Goal: Task Accomplishment & Management: Manage account settings

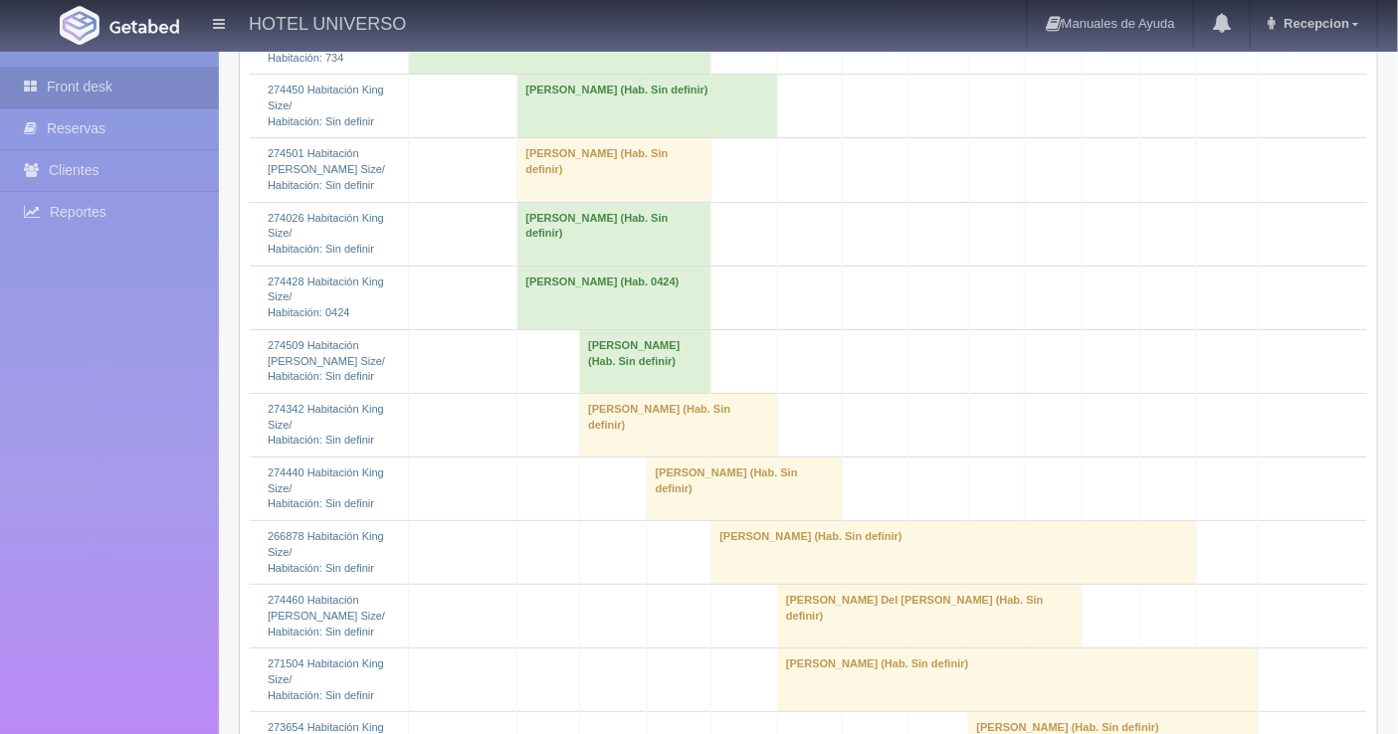
scroll to position [2321, 0]
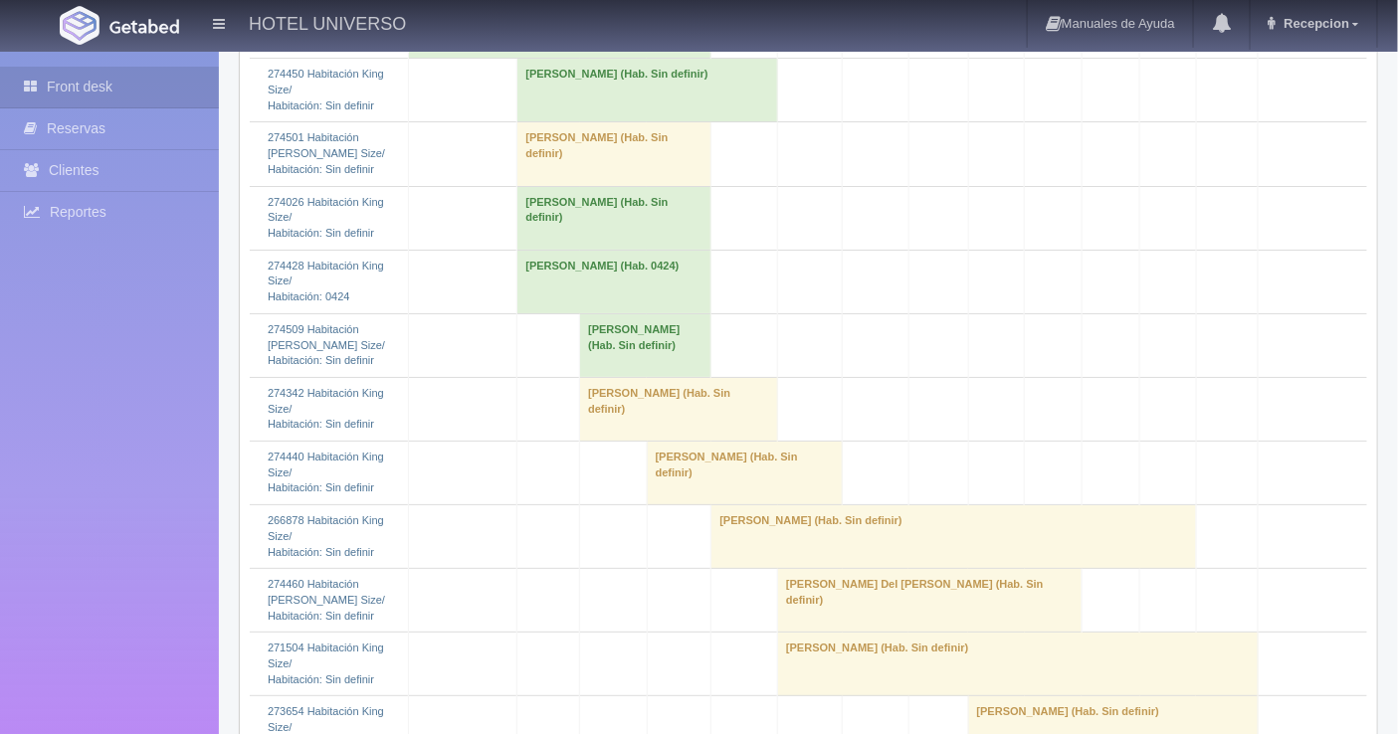
click at [525, 122] on td "Noe Ana Ramirez (Hab. Sin definir)" at bounding box center [647, 91] width 261 height 64
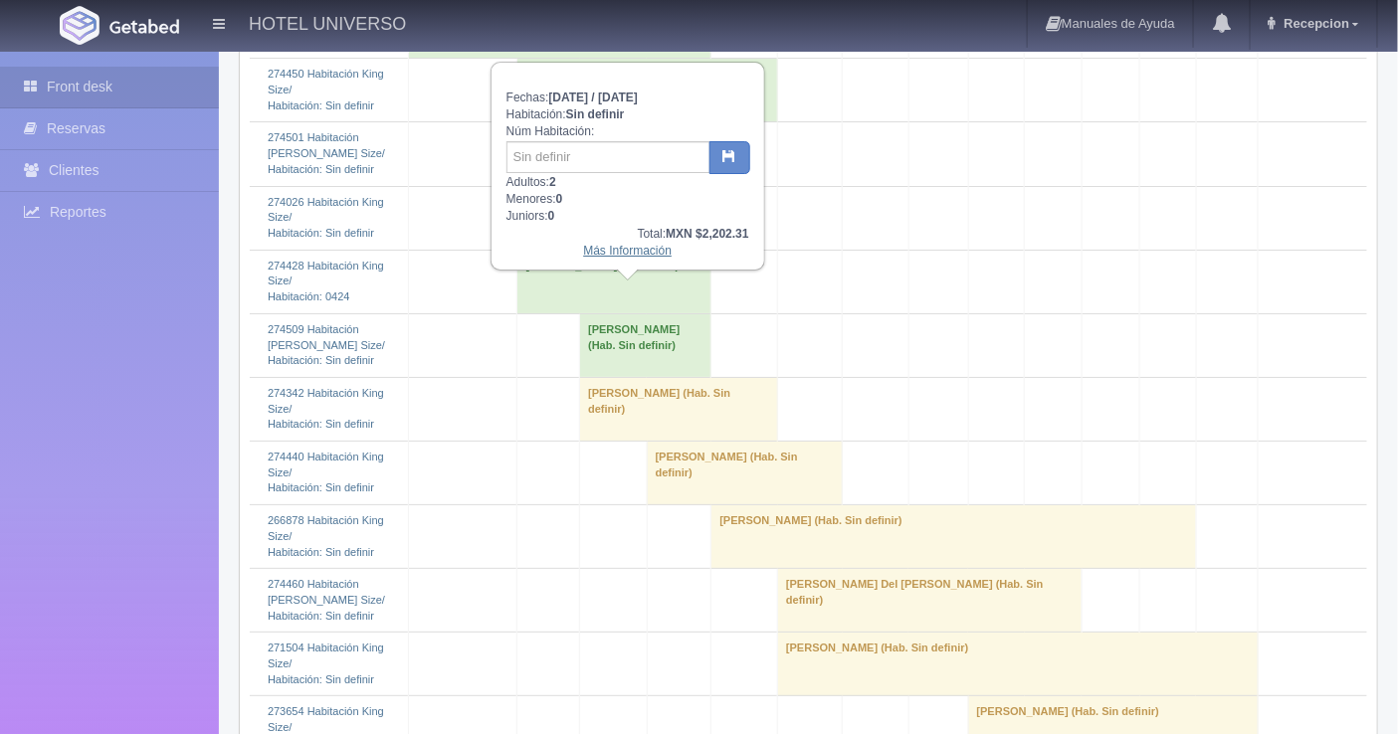
click at [599, 251] on link "Más Información" at bounding box center [627, 251] width 89 height 14
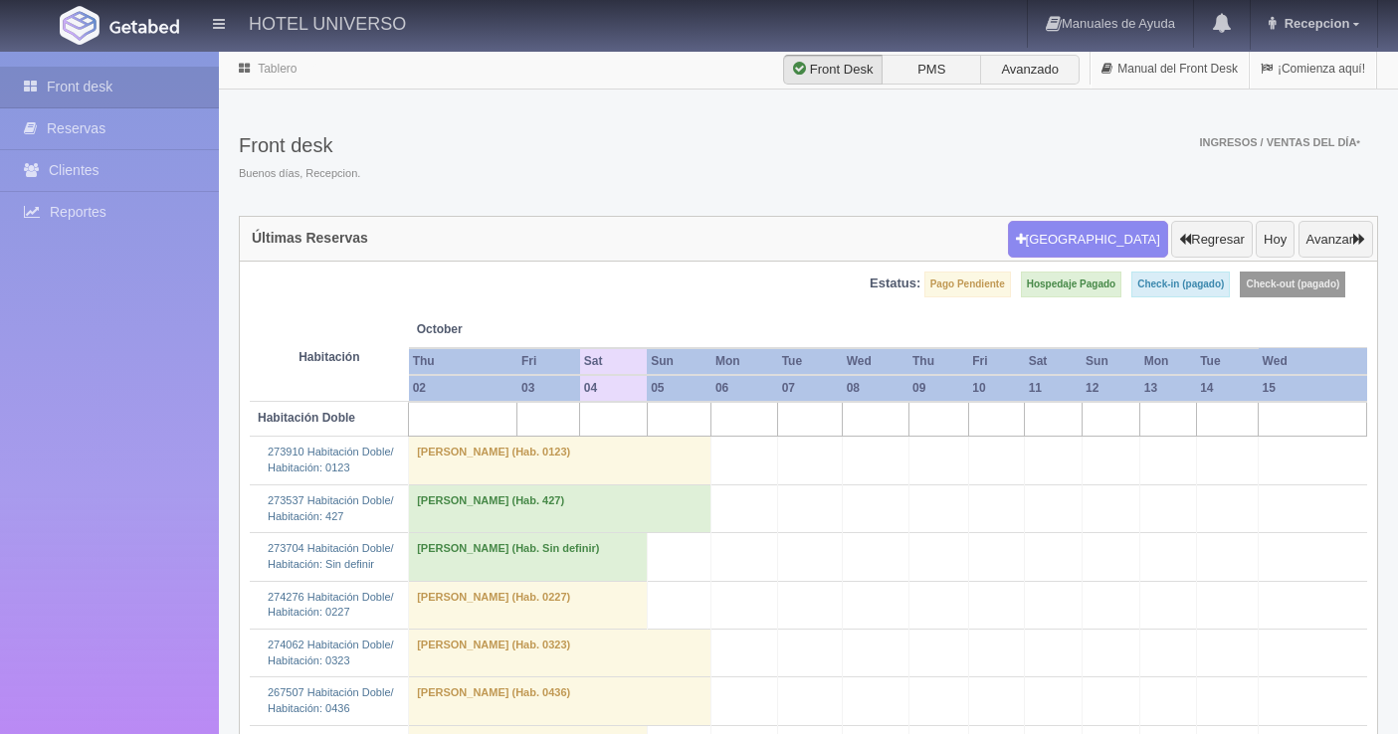
scroll to position [2321, 0]
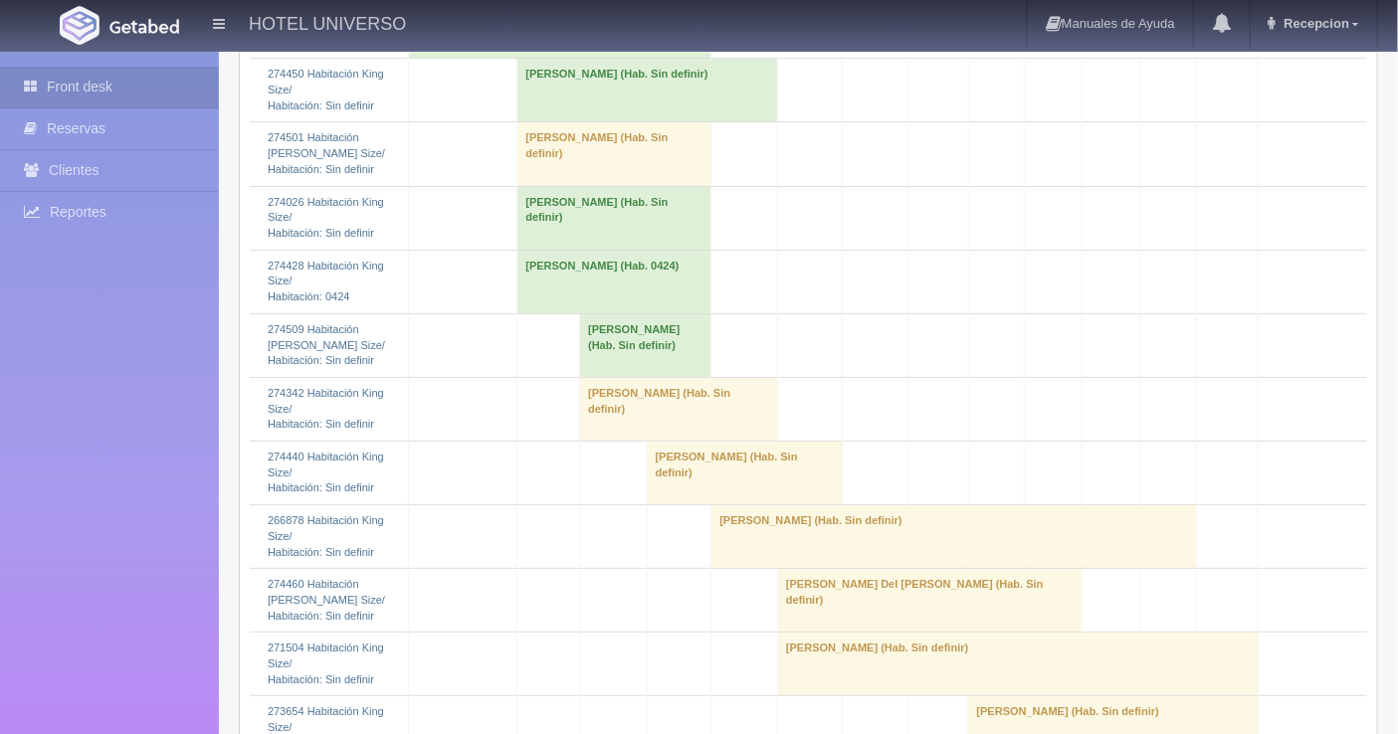
click at [549, 122] on td "Noe Ana Ramirez (Hab. Sin definir)" at bounding box center [647, 91] width 261 height 64
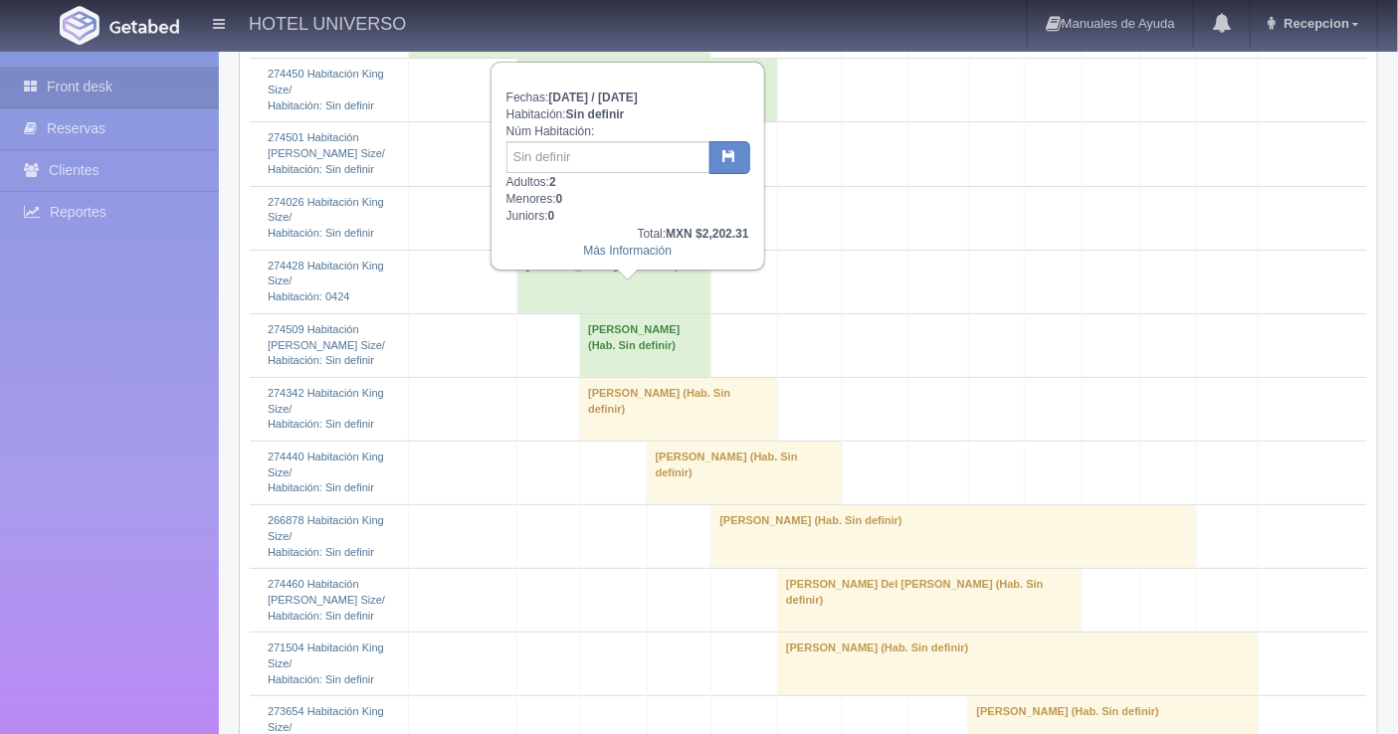
click at [547, 137] on div "Fechas: 2025-10-03 / 2025-10-06 Habitación: Sin definir Núm Habitación: Adultos…" at bounding box center [628, 166] width 271 height 205
click at [529, 150] on input "text" at bounding box center [608, 157] width 204 height 32
type input "422"
click at [738, 166] on button "button" at bounding box center [729, 158] width 41 height 34
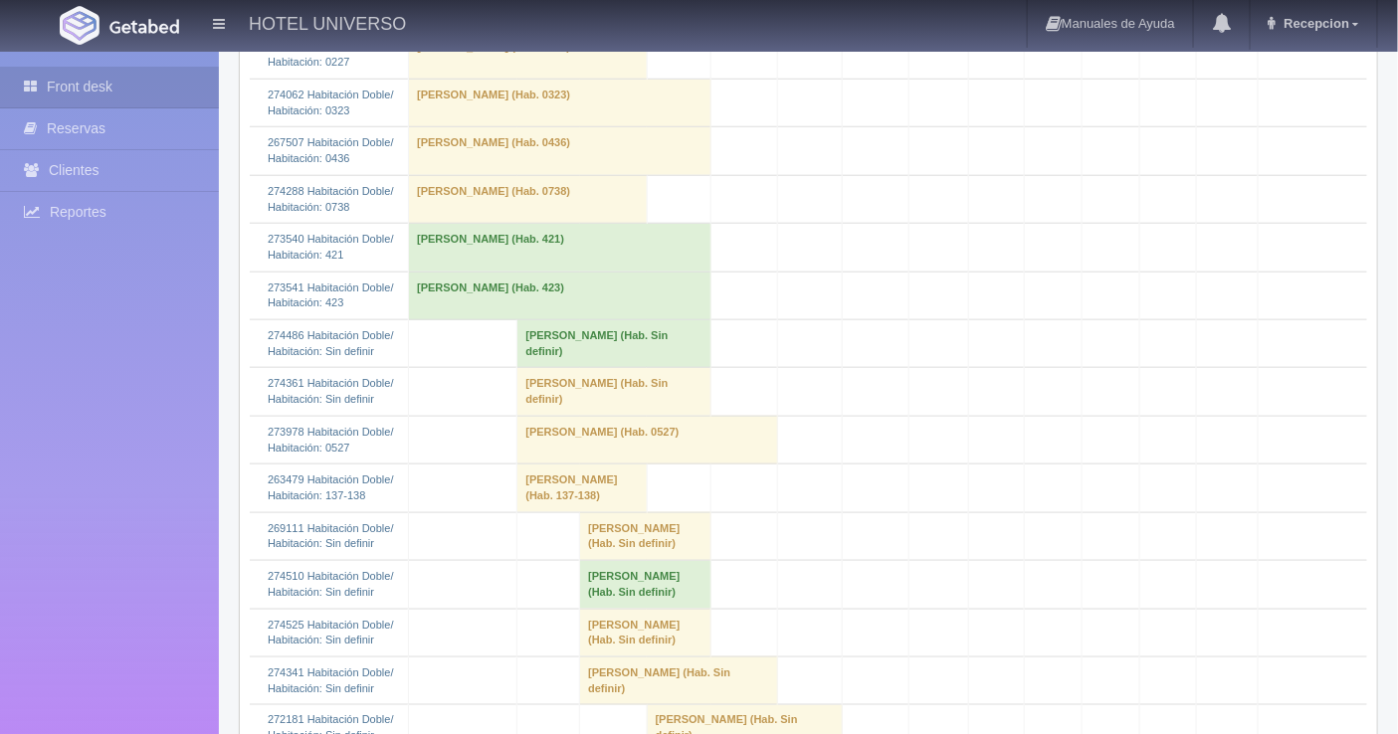
scroll to position [663, 0]
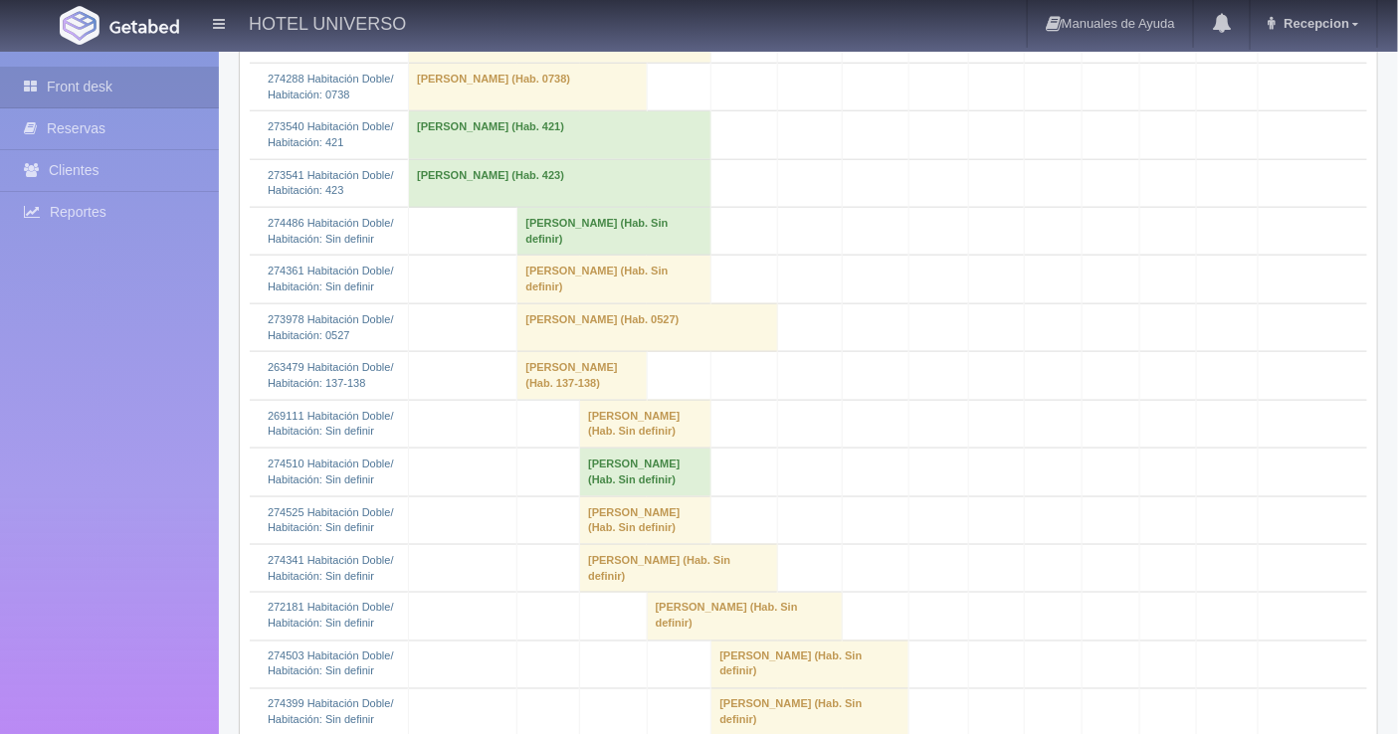
click at [550, 233] on td "Lorena Rodriguez Sanchez (Hab. Sin definir)" at bounding box center [614, 232] width 194 height 48
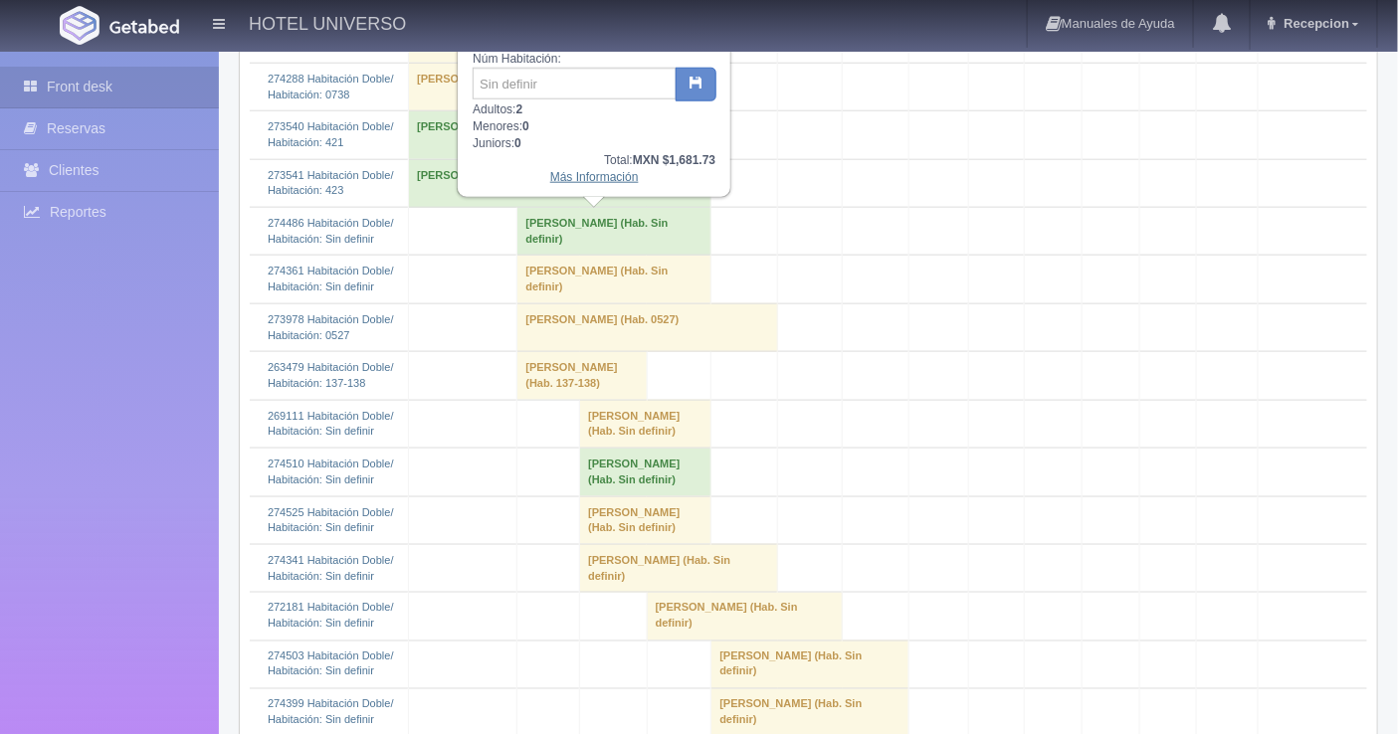
click at [559, 170] on link "Más Información" at bounding box center [594, 177] width 89 height 14
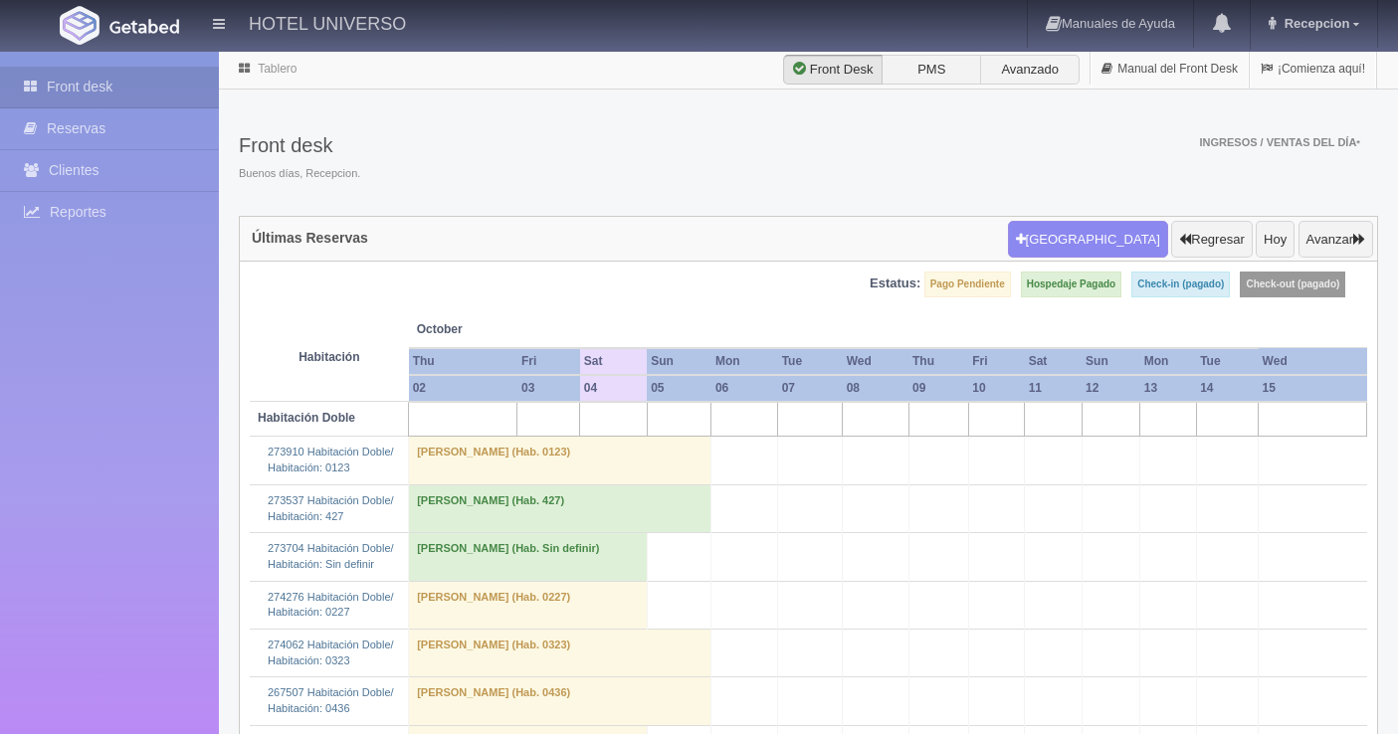
scroll to position [663, 0]
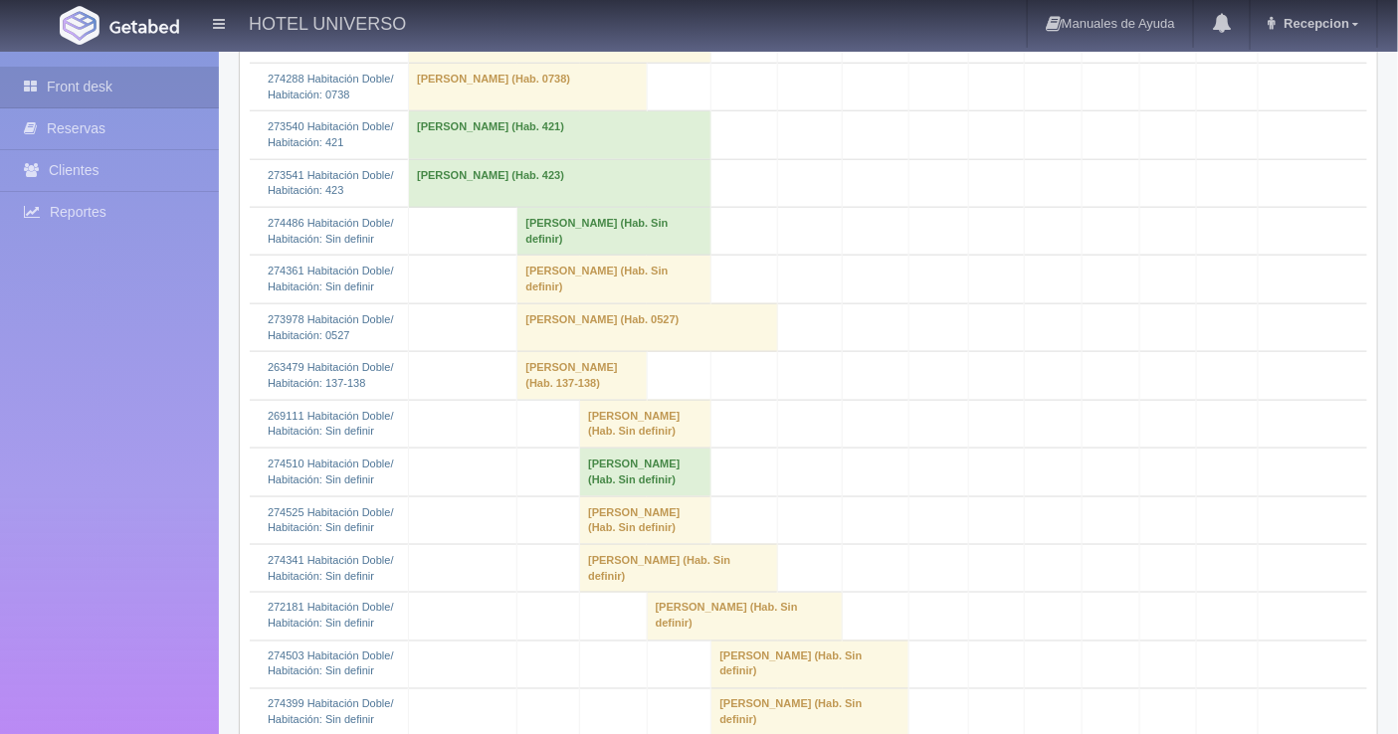
click at [531, 232] on td "Lorena Rodriguez Sanchez (Hab. Sin definir)" at bounding box center [614, 232] width 194 height 48
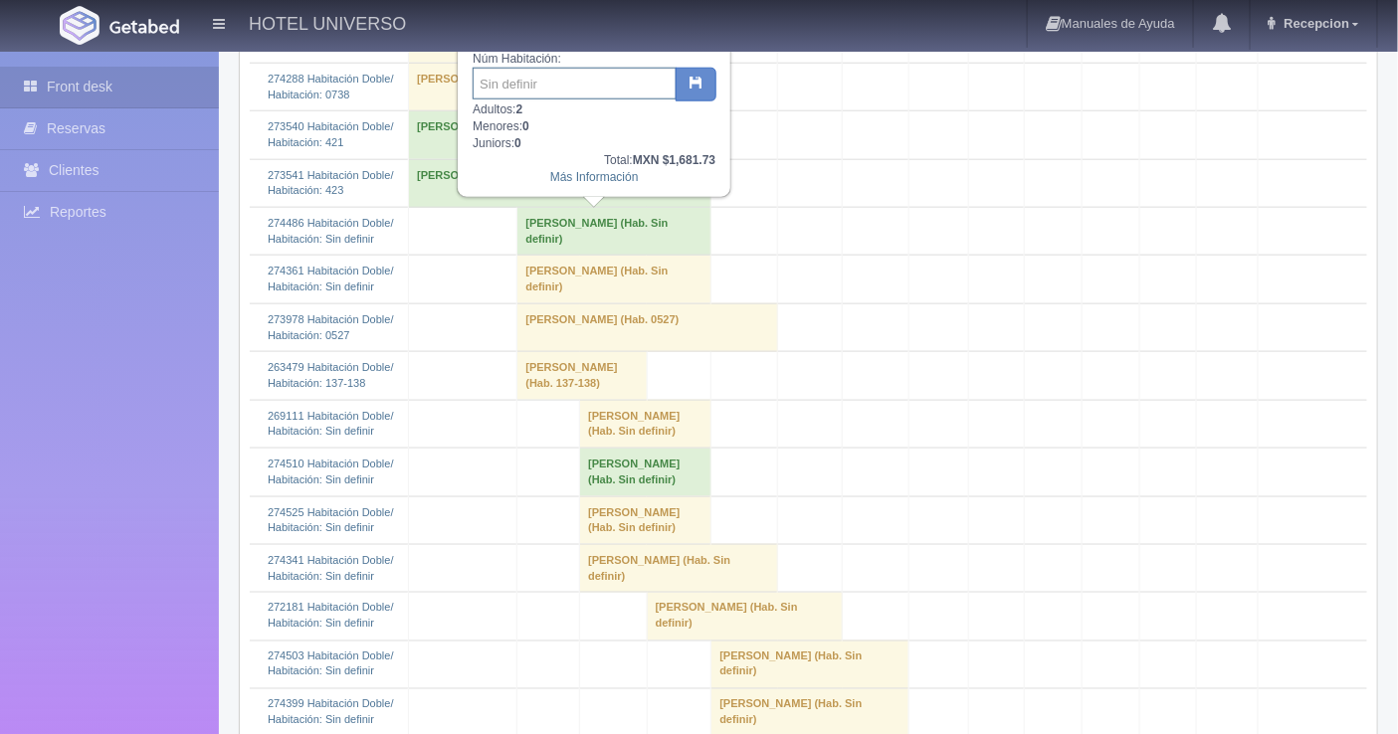
click at [528, 84] on input "text" at bounding box center [575, 84] width 204 height 32
type input "321"
click at [685, 84] on button "button" at bounding box center [696, 85] width 41 height 34
